Goal: Transaction & Acquisition: Purchase product/service

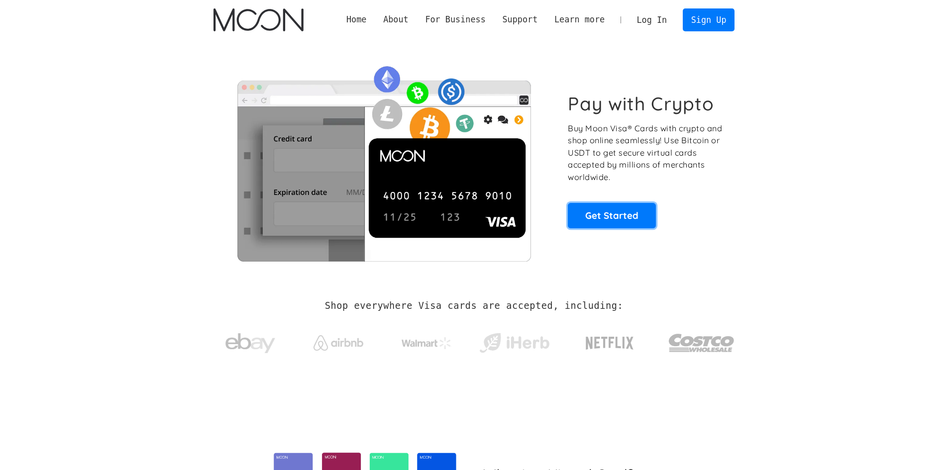
click at [621, 219] on link "Get Started" at bounding box center [612, 215] width 88 height 25
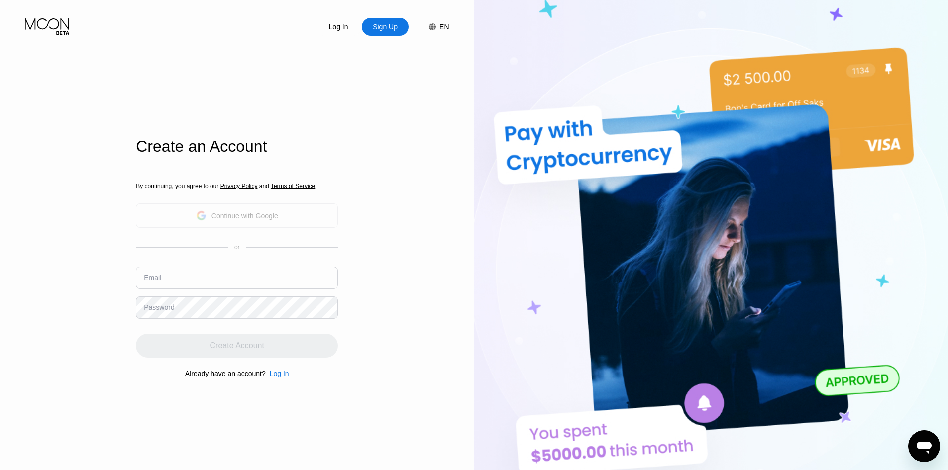
click at [247, 217] on div "Continue with Google" at bounding box center [244, 216] width 67 height 8
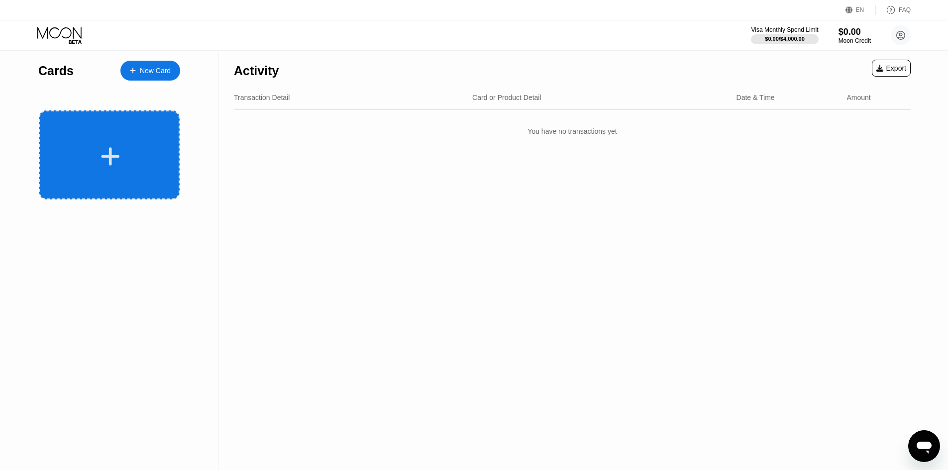
click at [112, 156] on icon at bounding box center [110, 156] width 18 height 18
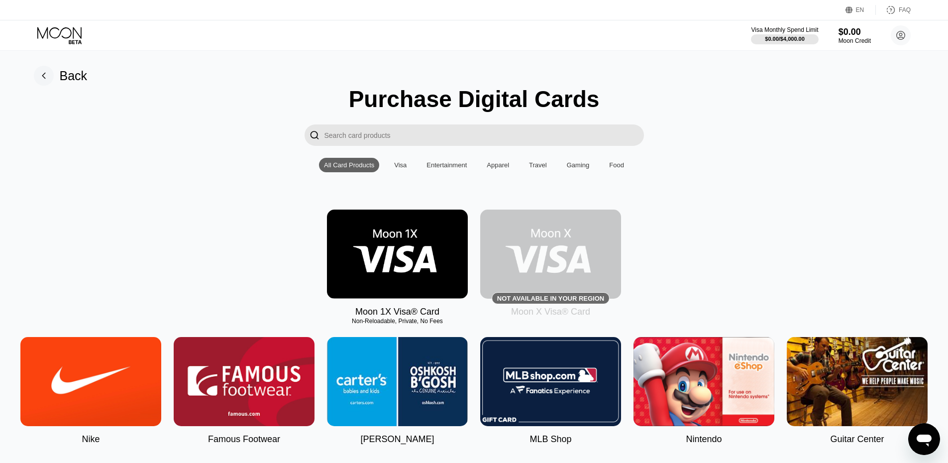
click at [375, 263] on img at bounding box center [397, 253] width 141 height 89
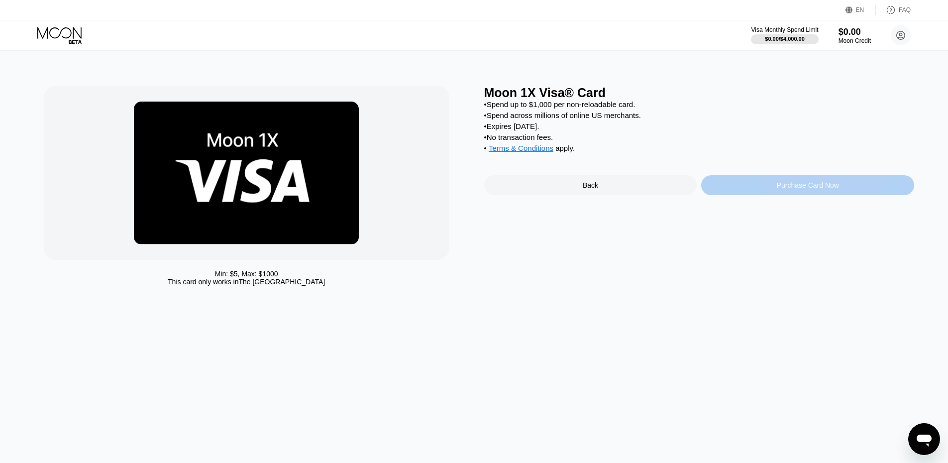
click at [796, 189] on div "Purchase Card Now" at bounding box center [808, 185] width 62 height 8
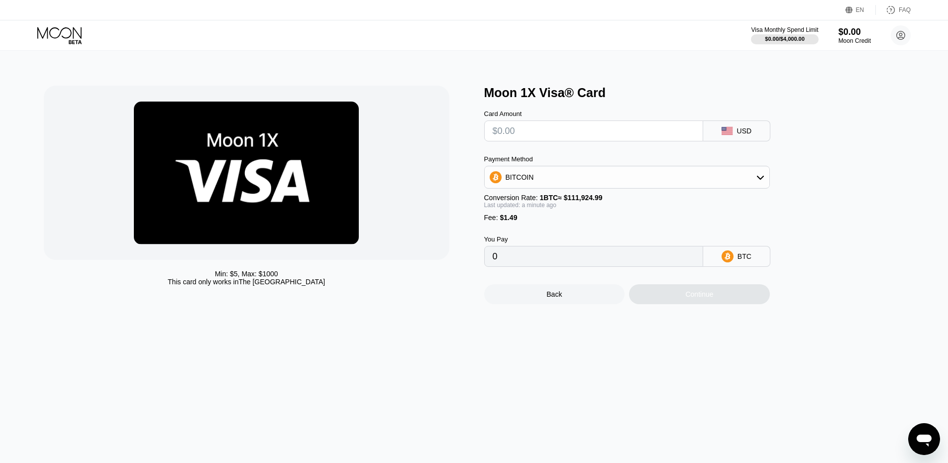
click at [539, 132] on input "text" at bounding box center [594, 131] width 202 height 20
type input "$4"
type input "0.00004906"
type input "$45"
type input "0.00041537"
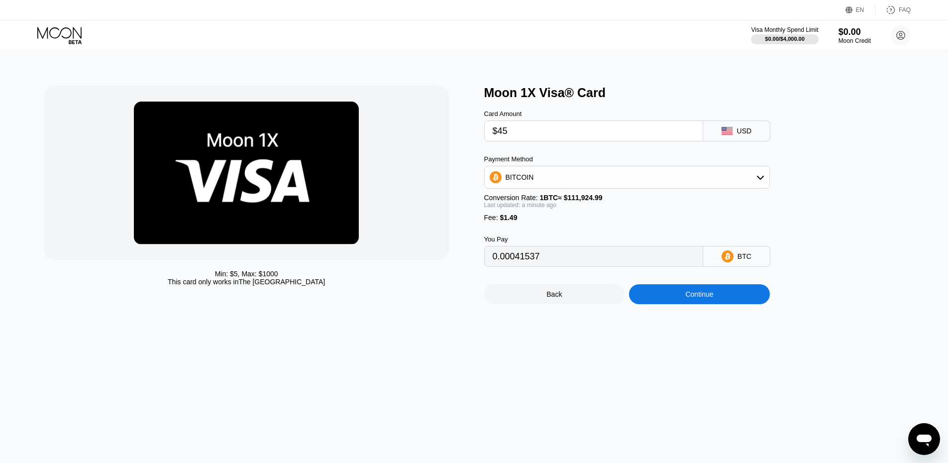
type input "$45"
click at [755, 183] on div "BITCOIN" at bounding box center [627, 177] width 285 height 20
click at [553, 230] on span "USDT on TRON" at bounding box center [533, 226] width 50 height 8
type input "46.96"
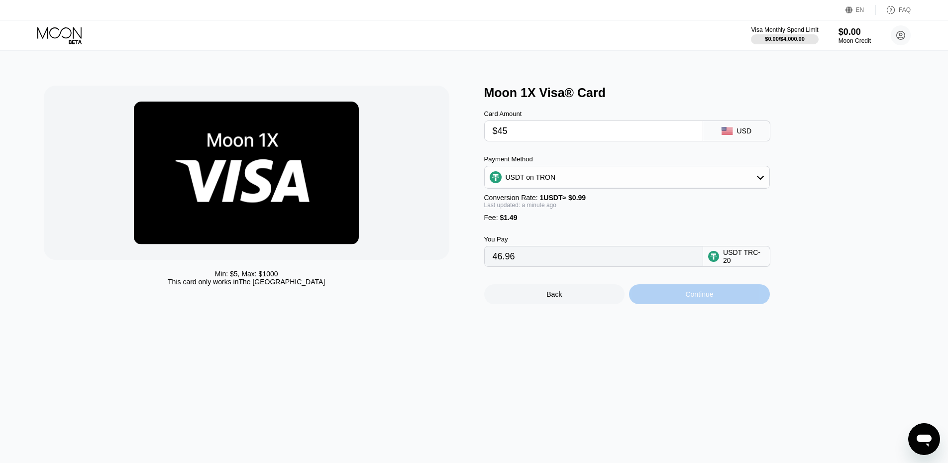
click at [706, 298] on div "Continue" at bounding box center [699, 294] width 28 height 8
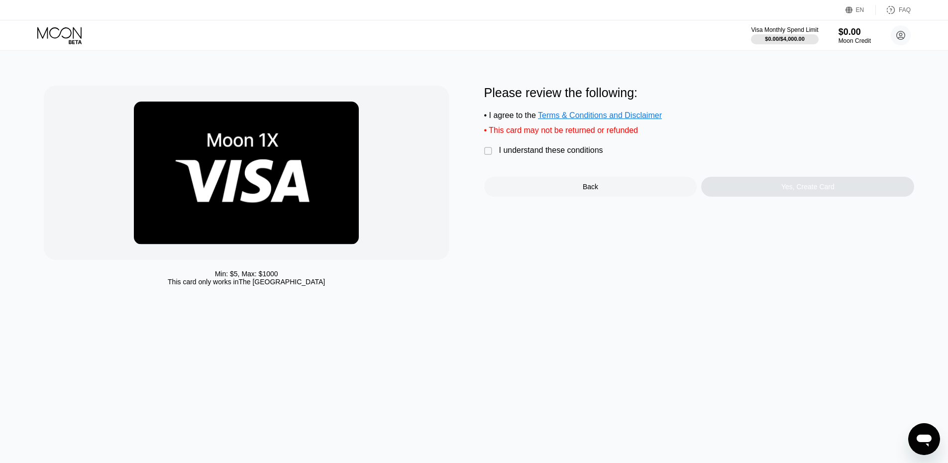
click at [485, 151] on div " I understand these conditions" at bounding box center [546, 151] width 124 height 10
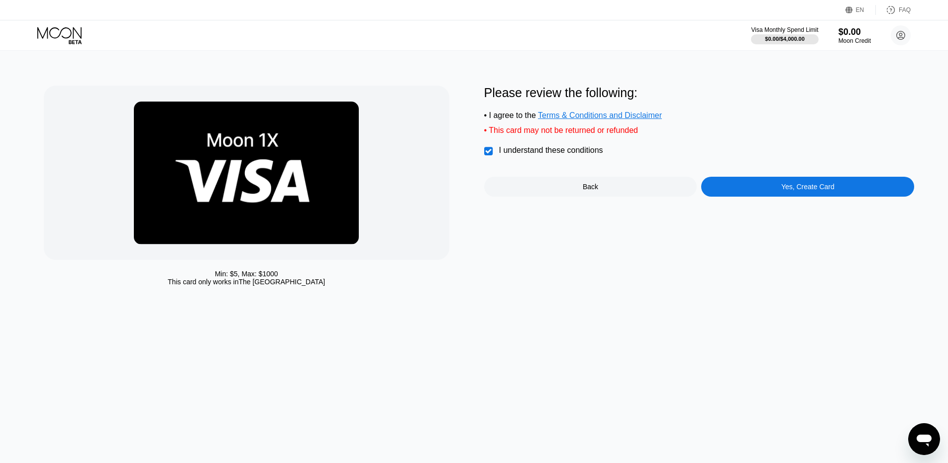
click at [793, 191] on div "Yes, Create Card" at bounding box center [807, 187] width 53 height 8
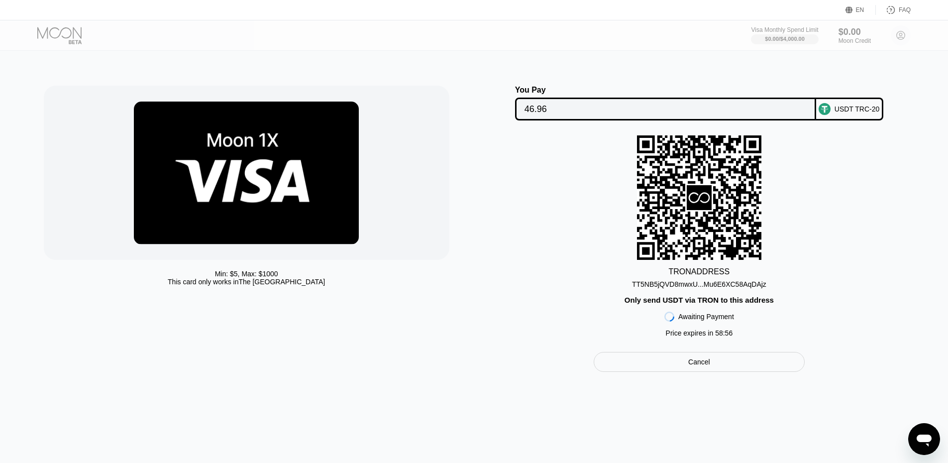
click at [748, 286] on div "TT5NB5jQVD8mwxU...Mu6E6XC58AqDAjz" at bounding box center [699, 284] width 134 height 8
click at [624, 104] on input "46.96" at bounding box center [665, 109] width 282 height 20
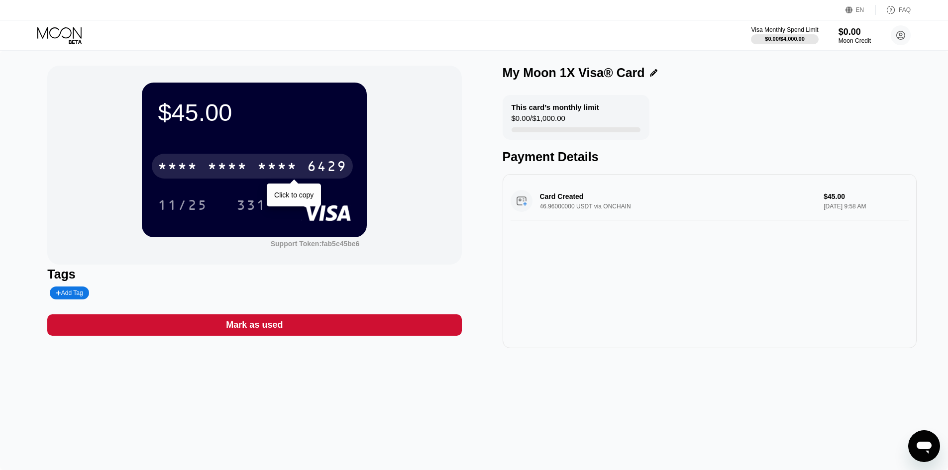
click at [278, 159] on div "* * * * * * * * * * * * 6429" at bounding box center [252, 166] width 201 height 25
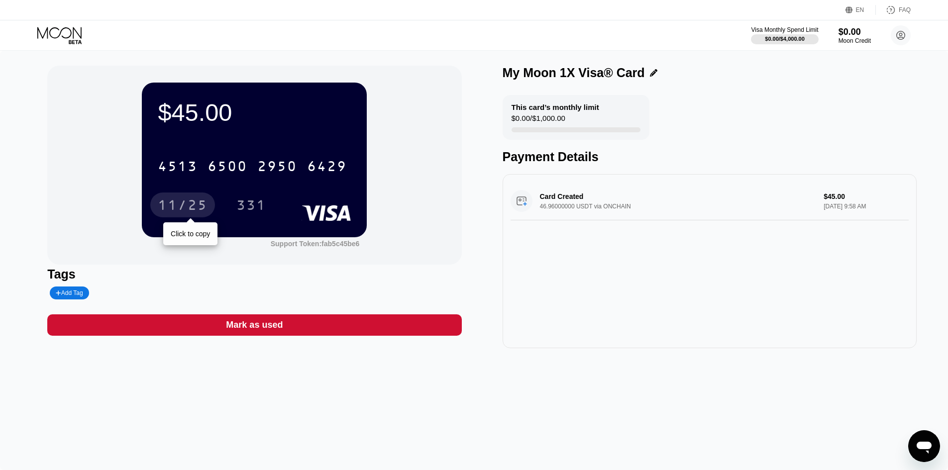
click at [191, 206] on div "11/25" at bounding box center [183, 207] width 50 height 16
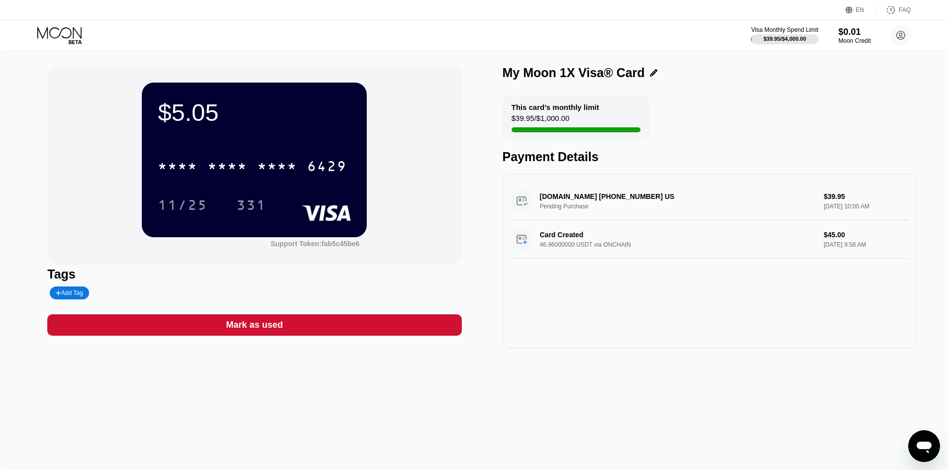
click at [387, 396] on div "$5.05 * * * * * * * * * * * * 6429 11/25 331 Support Token: fab5c45be6 Tags Add…" at bounding box center [474, 260] width 948 height 419
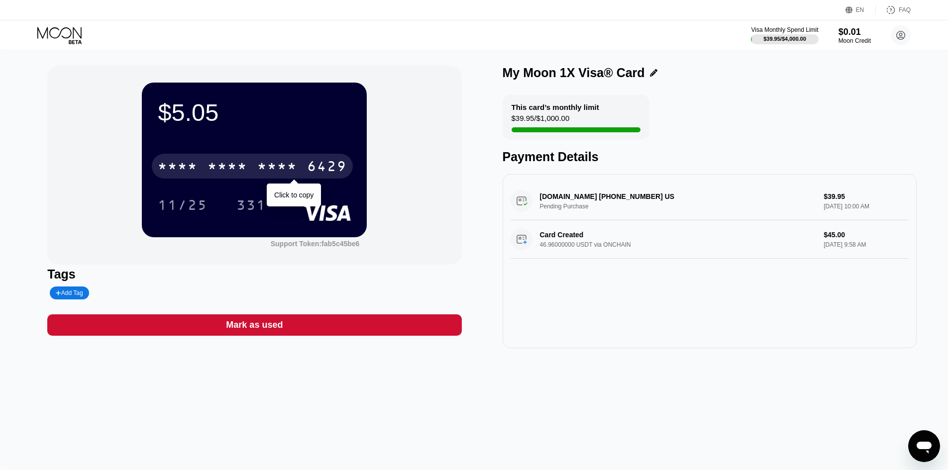
click at [277, 173] on div "* * * *" at bounding box center [277, 168] width 40 height 16
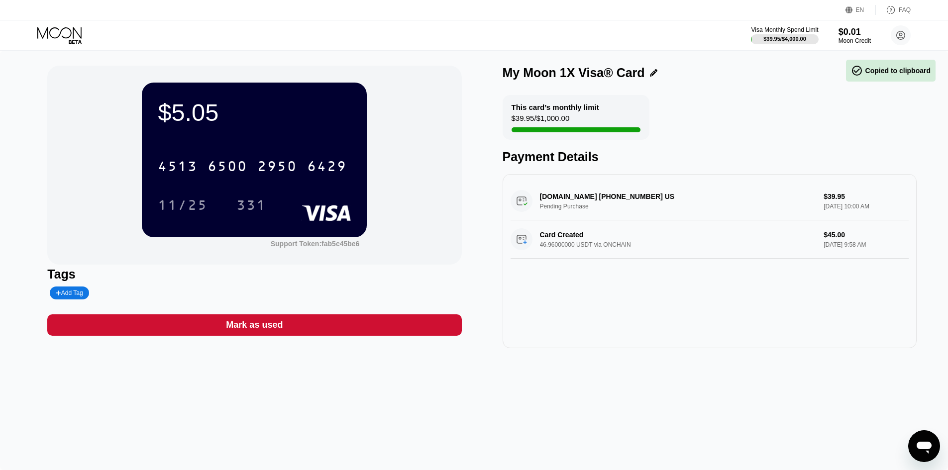
click at [313, 400] on div "$5.05 4513 6500 2950 6429 11/25 331 Support Token: fab5c45be6 Tags Add Tag Mark…" at bounding box center [474, 260] width 948 height 419
